Goal: Task Accomplishment & Management: Complete application form

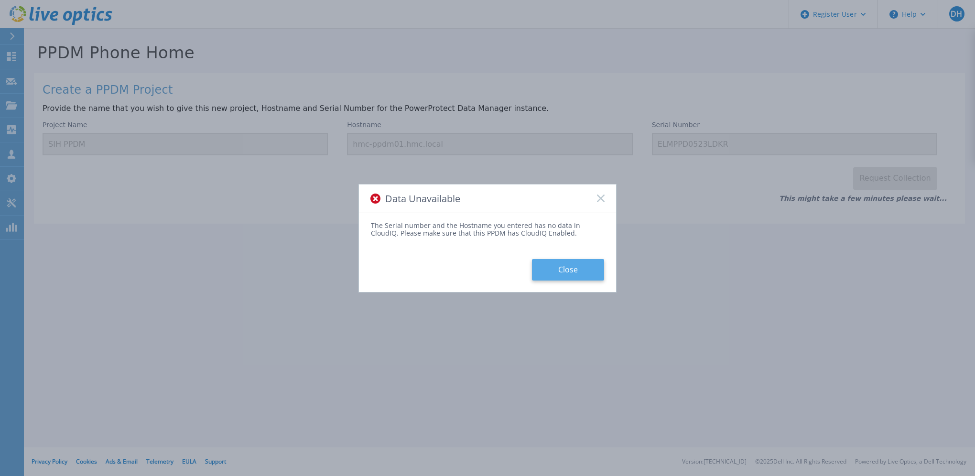
click at [580, 275] on button "Close" at bounding box center [568, 269] width 72 height 21
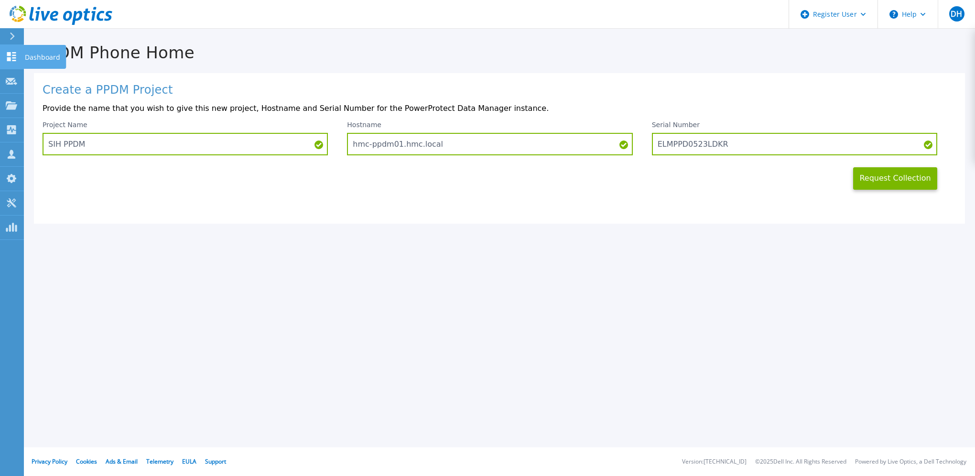
click at [13, 55] on icon at bounding box center [11, 56] width 9 height 9
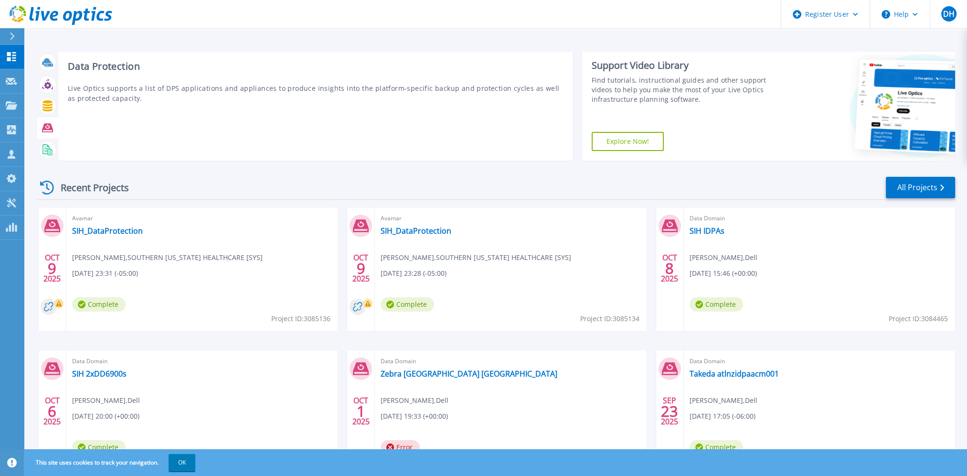
click at [48, 128] on icon at bounding box center [47, 127] width 11 height 9
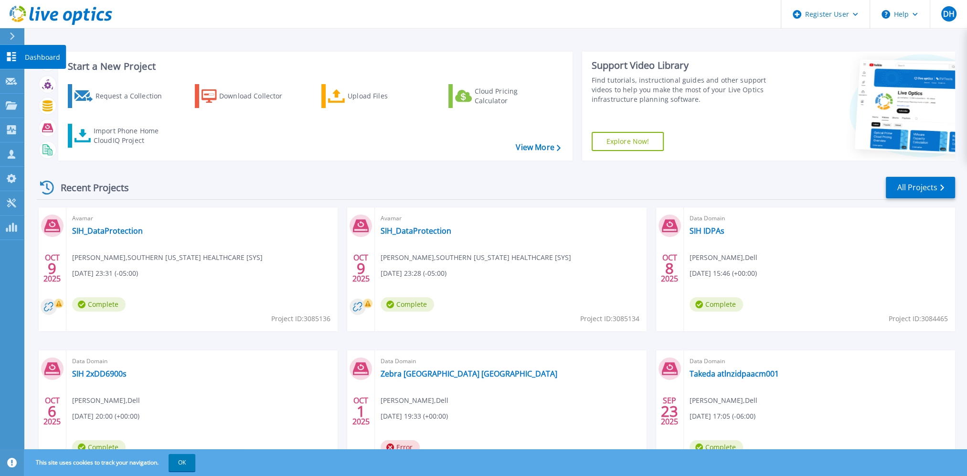
click at [8, 56] on icon at bounding box center [11, 56] width 11 height 9
click at [111, 96] on div "Request a Collection" at bounding box center [133, 95] width 76 height 19
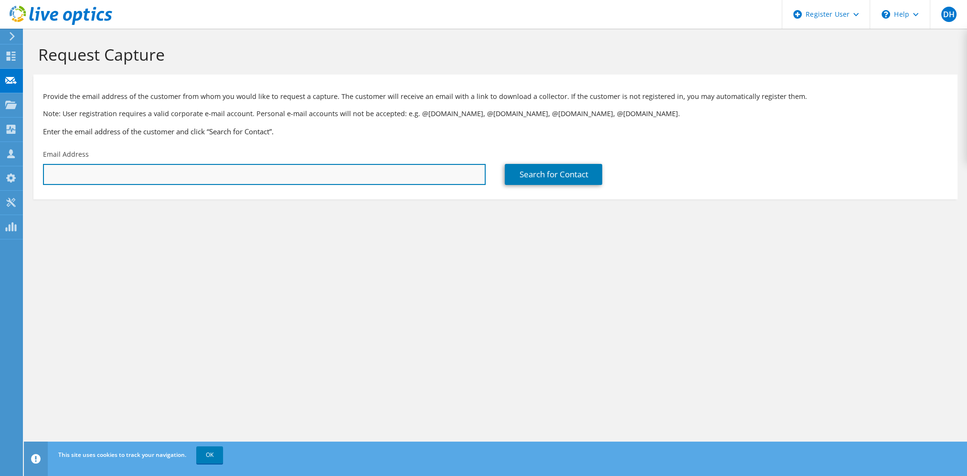
click at [205, 170] on input "text" at bounding box center [264, 174] width 443 height 21
type input "[PERSON_NAME][EMAIL_ADDRESS][PERSON_NAME][DOMAIN_NAME]"
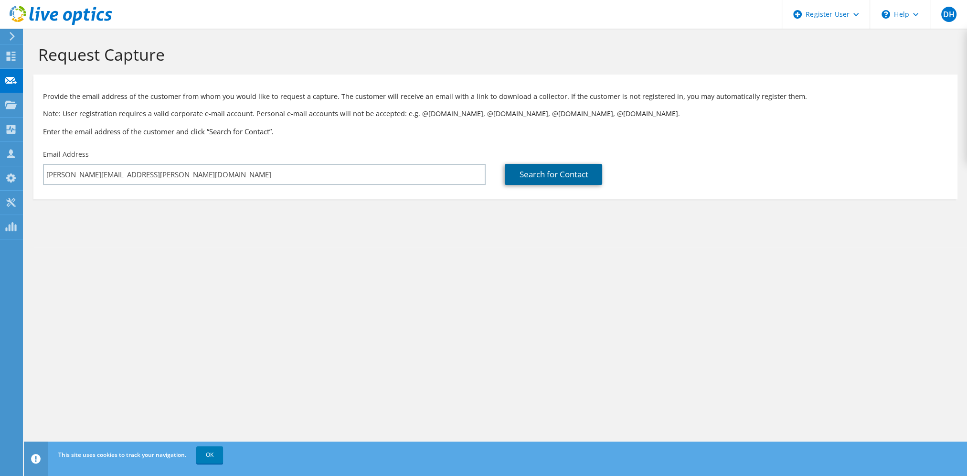
click at [531, 176] on link "Search for Contact" at bounding box center [553, 174] width 97 height 21
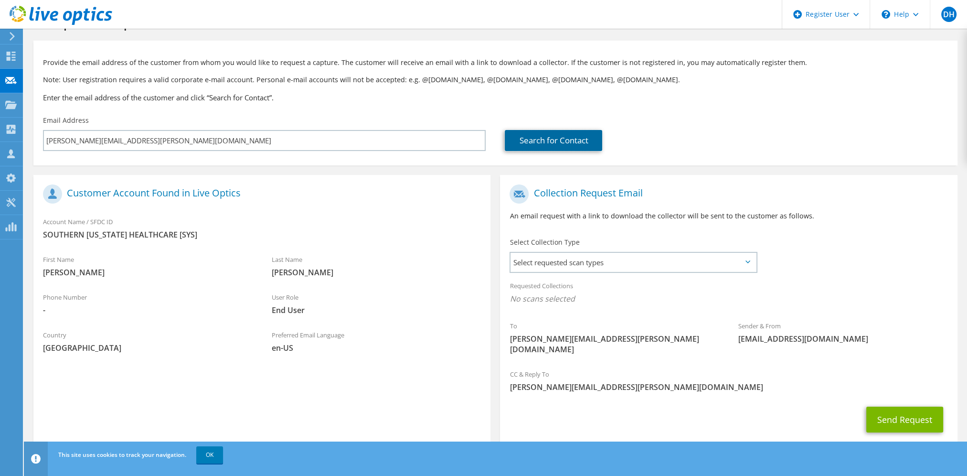
scroll to position [47, 0]
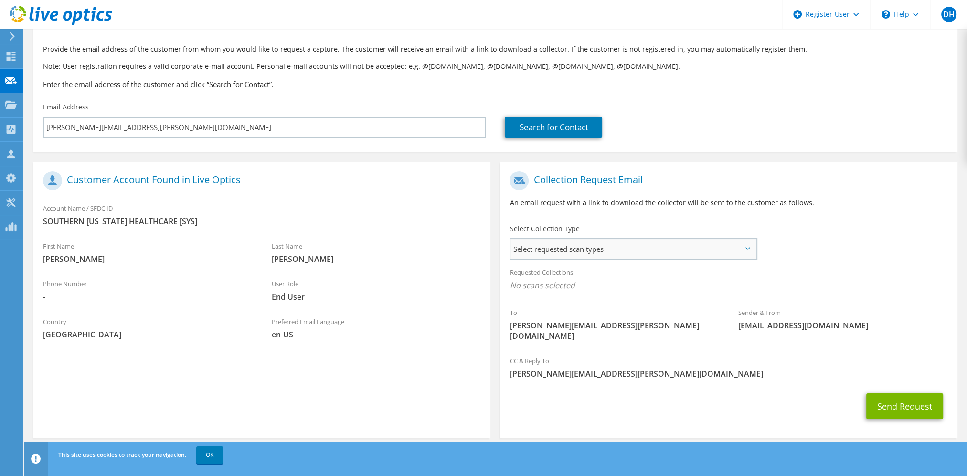
click at [750, 245] on span "Select requested scan types" at bounding box center [633, 248] width 245 height 19
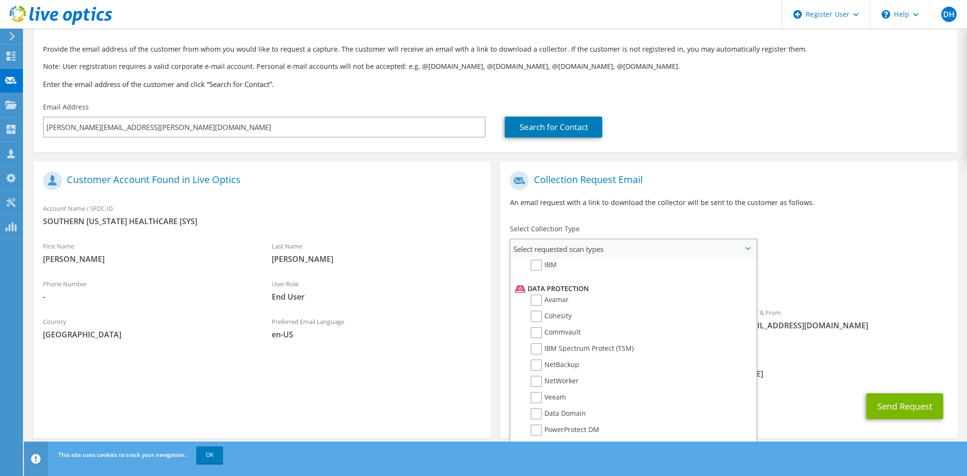
scroll to position [409, 0]
click at [541, 406] on label "PowerProtect DM" at bounding box center [565, 411] width 69 height 11
click at [0, 0] on input "PowerProtect DM" at bounding box center [0, 0] width 0 height 0
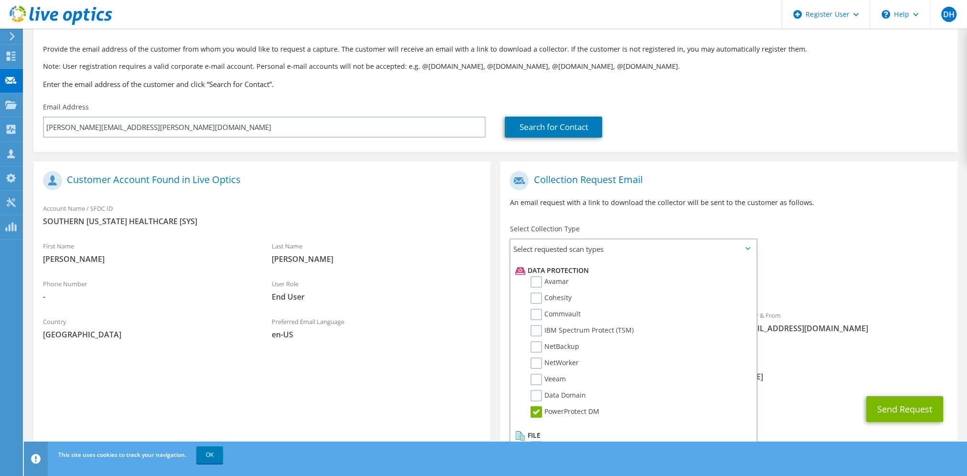
click at [815, 255] on div "To james.adams@sih.net Sender & From liveoptics@liveoptics.com" at bounding box center [728, 259] width 457 height 187
